Goal: Use online tool/utility: Utilize a website feature to perform a specific function

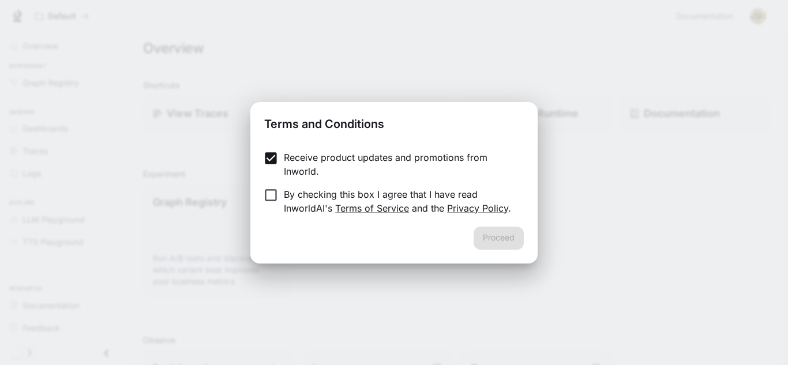
click at [306, 194] on p "By checking this box I agree that I have read InworldAI's Terms of Service and …" at bounding box center [399, 201] width 231 height 28
click at [492, 239] on button "Proceed" at bounding box center [498, 238] width 50 height 23
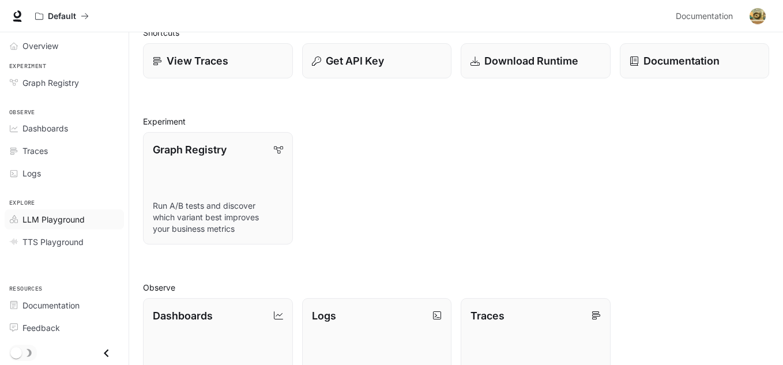
scroll to position [61, 0]
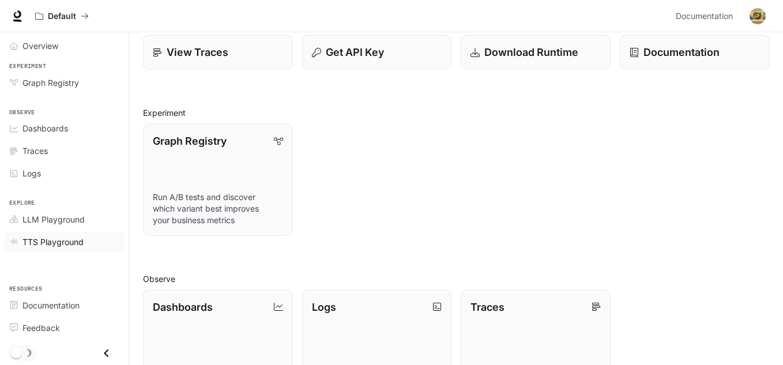
click at [69, 242] on span "TTS Playground" at bounding box center [52, 242] width 61 height 12
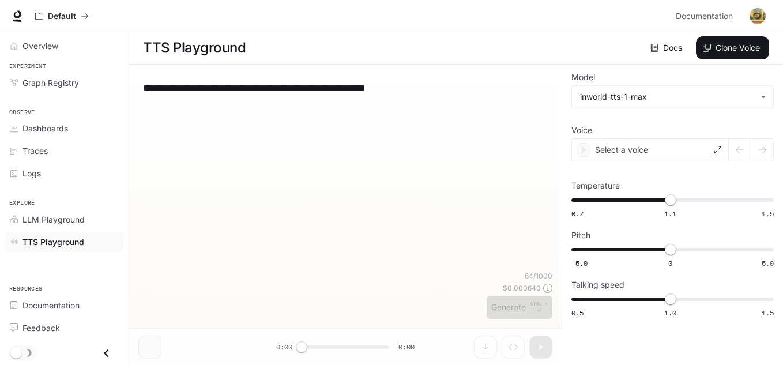
scroll to position [1, 0]
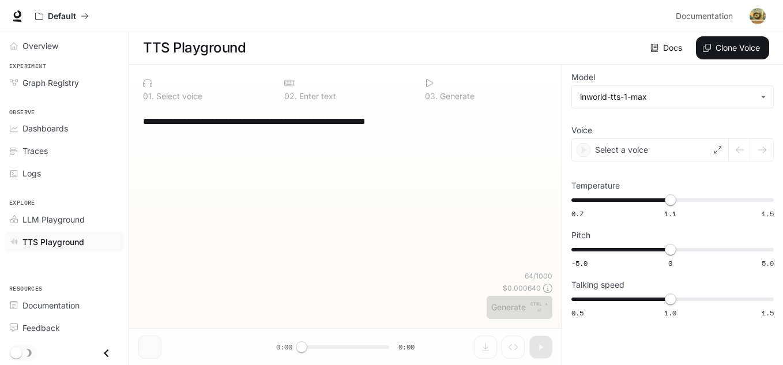
click at [279, 140] on div "**********" at bounding box center [345, 189] width 414 height 164
click at [453, 121] on textarea "**********" at bounding box center [345, 121] width 405 height 13
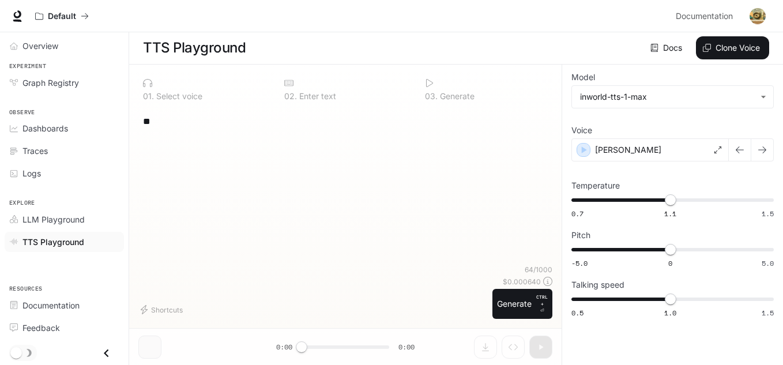
type textarea "*"
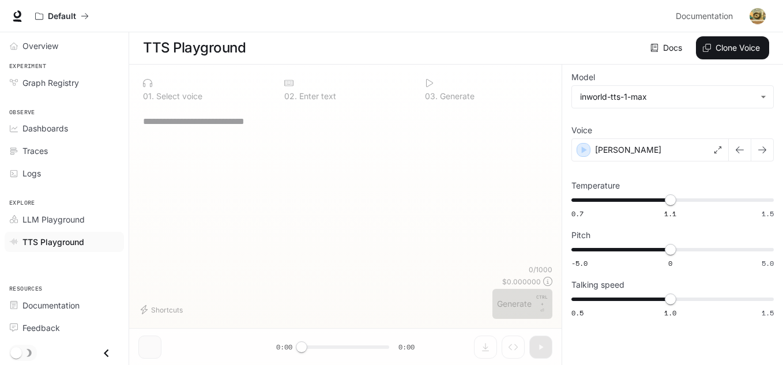
paste textarea "**********"
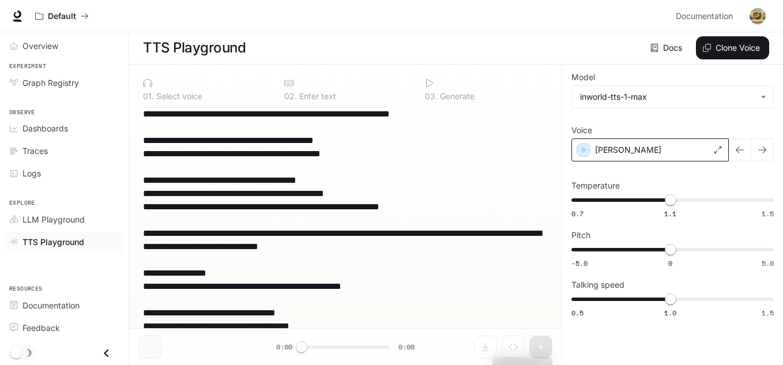
type textarea "**********"
click at [585, 148] on icon "button" at bounding box center [584, 150] width 12 height 12
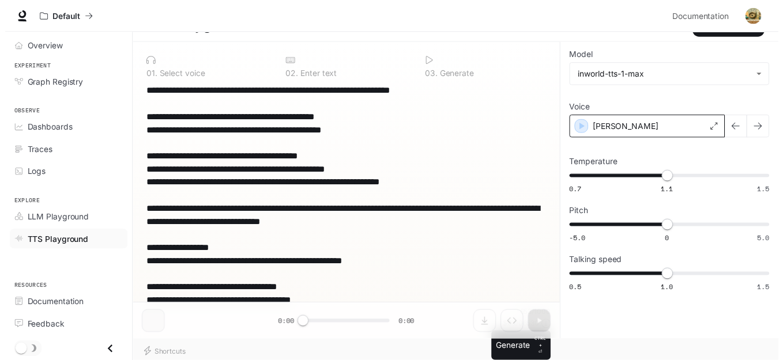
scroll to position [0, 0]
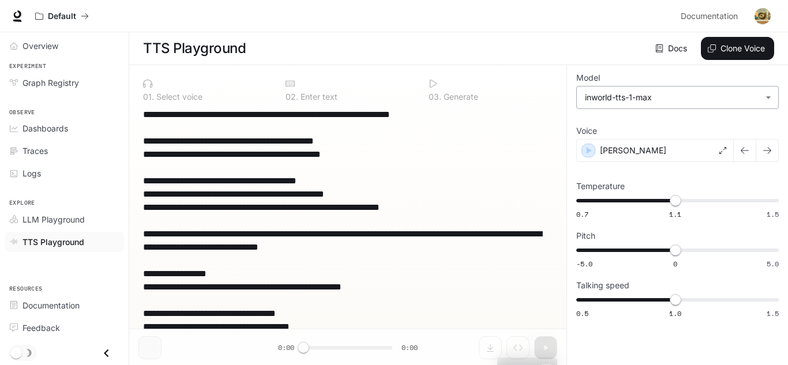
click at [751, 101] on body "**********" at bounding box center [394, 183] width 788 height 366
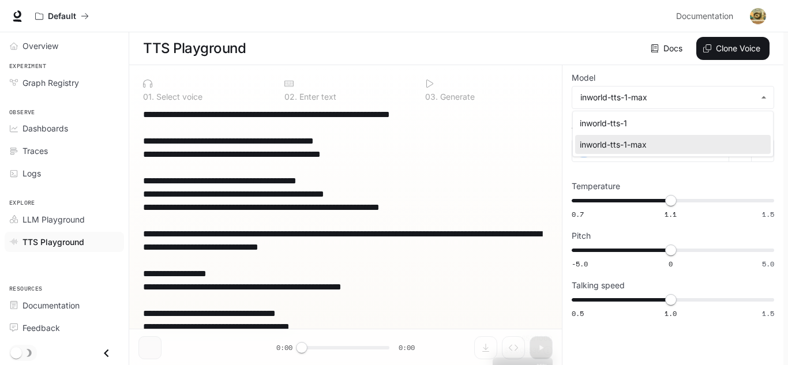
click at [787, 123] on div at bounding box center [394, 182] width 788 height 365
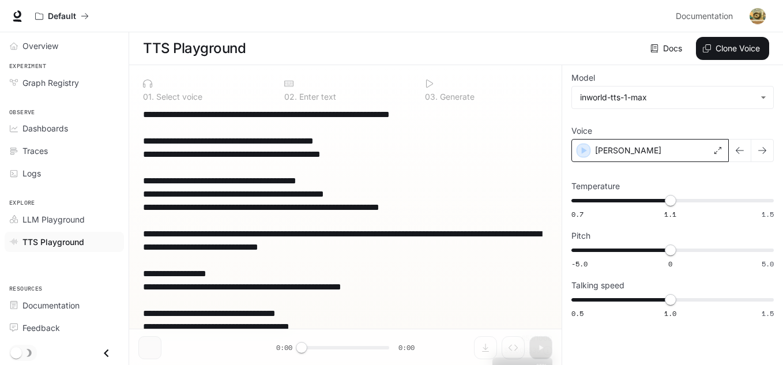
click at [714, 150] on icon at bounding box center [717, 150] width 7 height 7
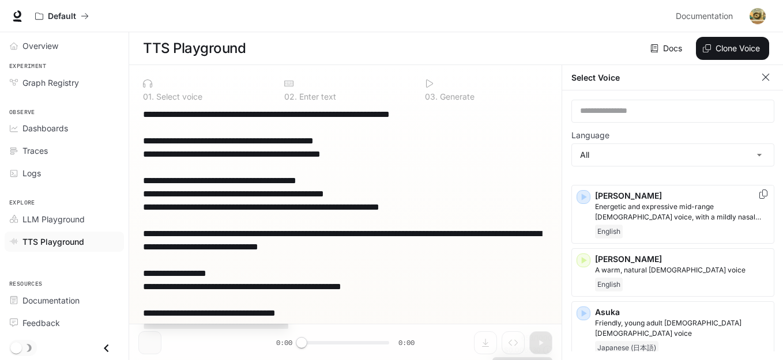
scroll to position [81, 0]
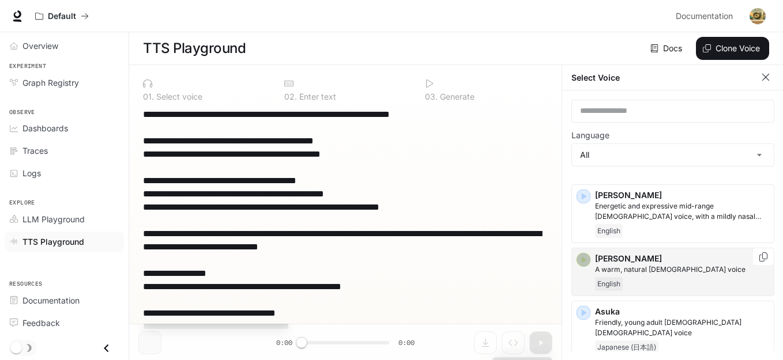
click at [585, 258] on icon "button" at bounding box center [584, 260] width 12 height 12
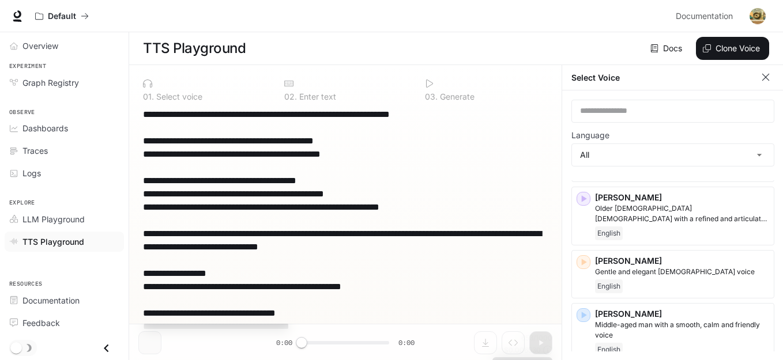
scroll to position [258, 0]
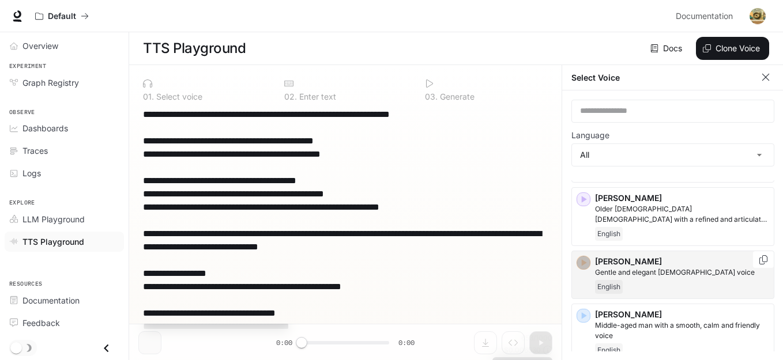
click at [585, 260] on icon "button" at bounding box center [584, 263] width 5 height 7
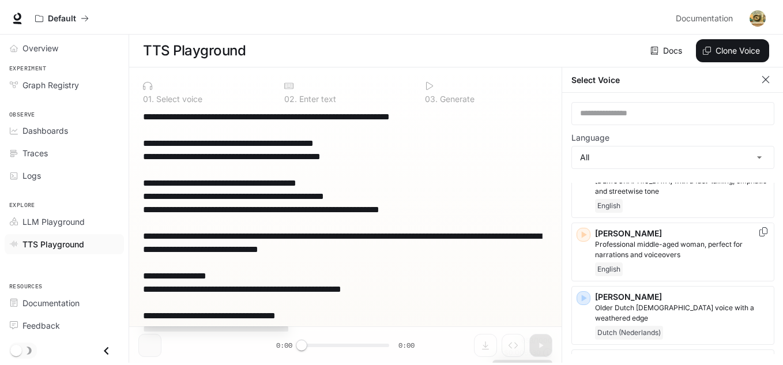
scroll to position [599, 0]
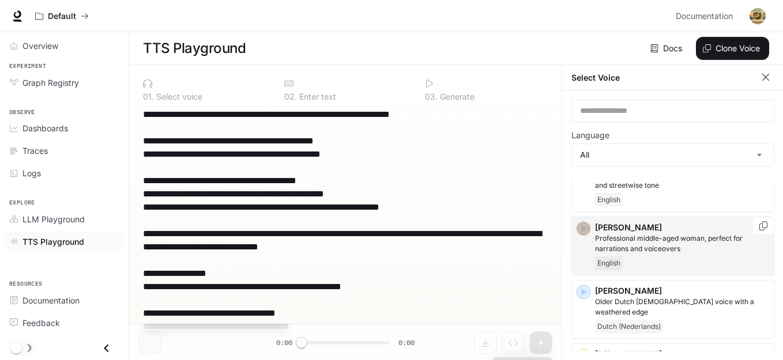
click at [585, 223] on icon "button" at bounding box center [584, 229] width 12 height 12
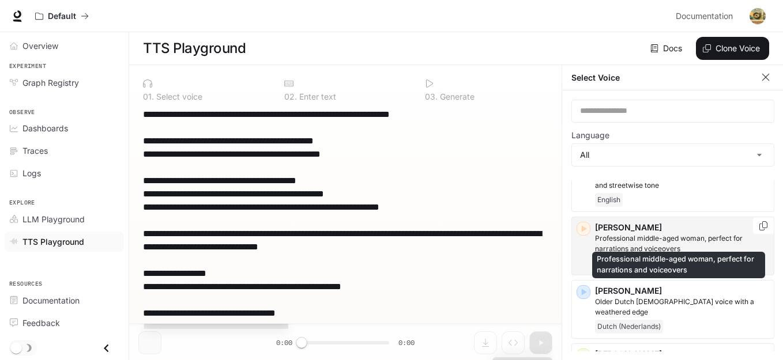
click at [674, 239] on p "Professional middle-aged woman, perfect for narrations and voiceovers" at bounding box center [682, 244] width 174 height 21
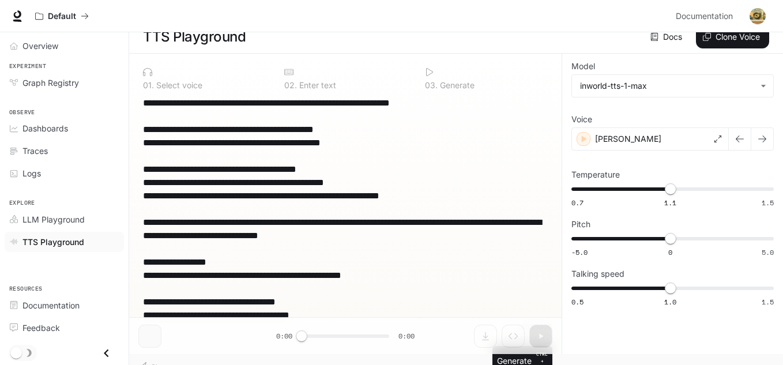
scroll to position [0, 0]
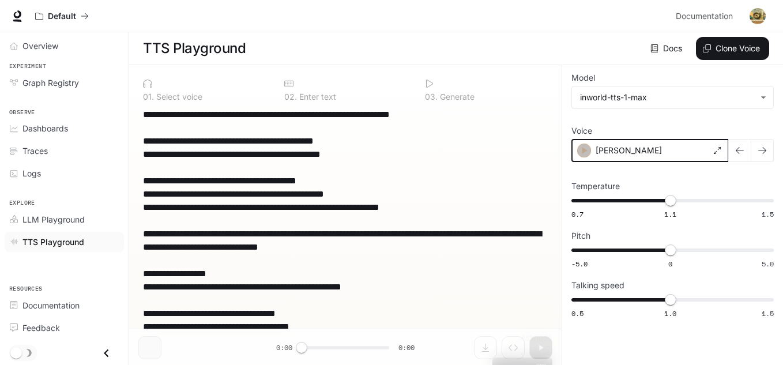
click at [585, 151] on icon "button" at bounding box center [584, 150] width 5 height 7
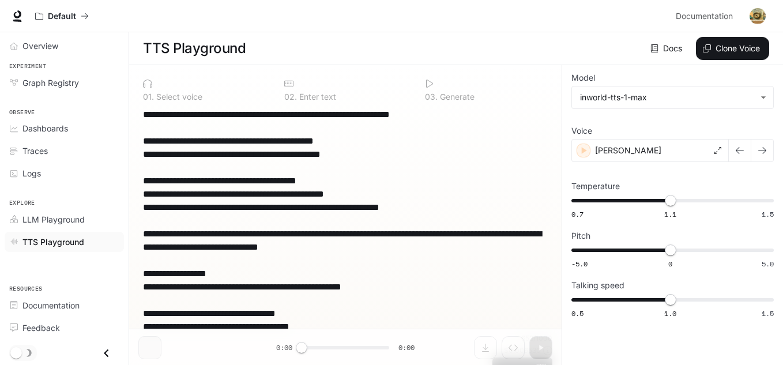
click at [438, 93] on p "Generate" at bounding box center [456, 97] width 37 height 8
click at [431, 82] on icon at bounding box center [429, 83] width 9 height 9
click at [381, 92] on div "0 2 . Enter text" at bounding box center [346, 89] width 132 height 31
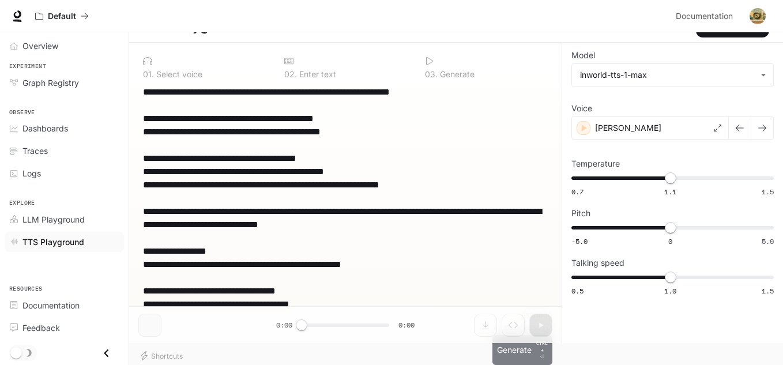
click at [515, 352] on button "Generate CTRL + ⏎" at bounding box center [522, 350] width 60 height 30
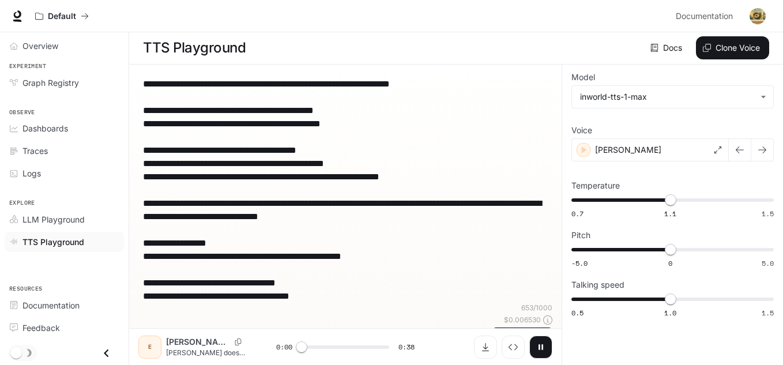
scroll to position [1, 0]
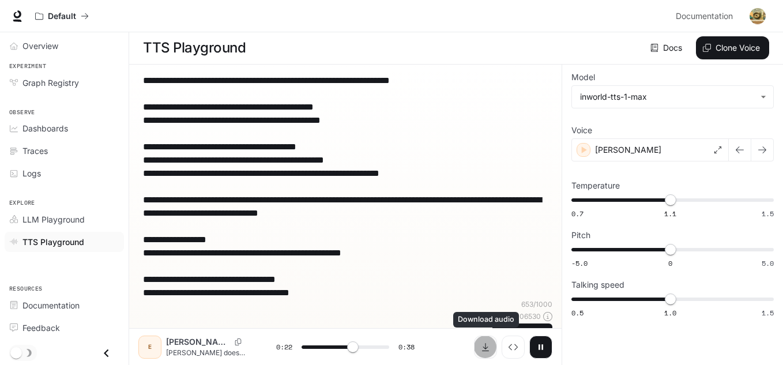
click at [483, 350] on icon "Download audio" at bounding box center [485, 347] width 9 height 9
type input "*"
